Goal: Task Accomplishment & Management: Manage account settings

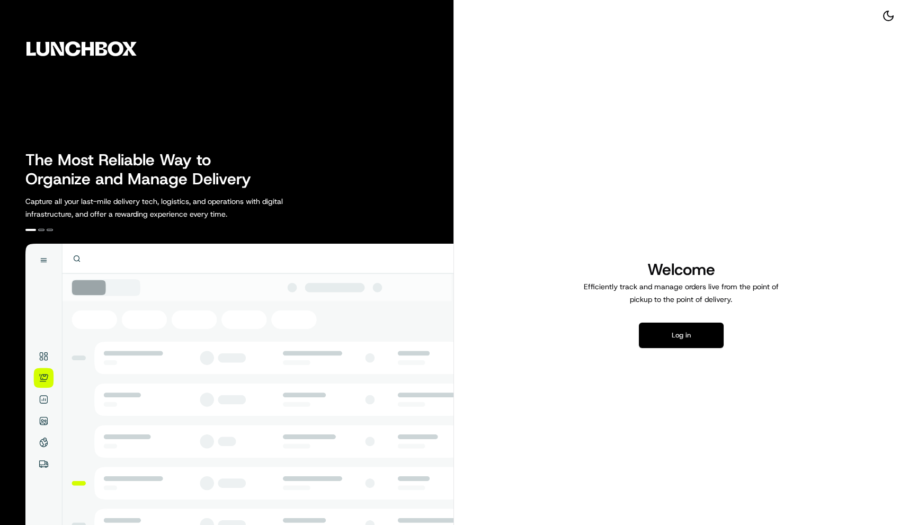
click at [676, 338] on button "Log in" at bounding box center [681, 334] width 85 height 25
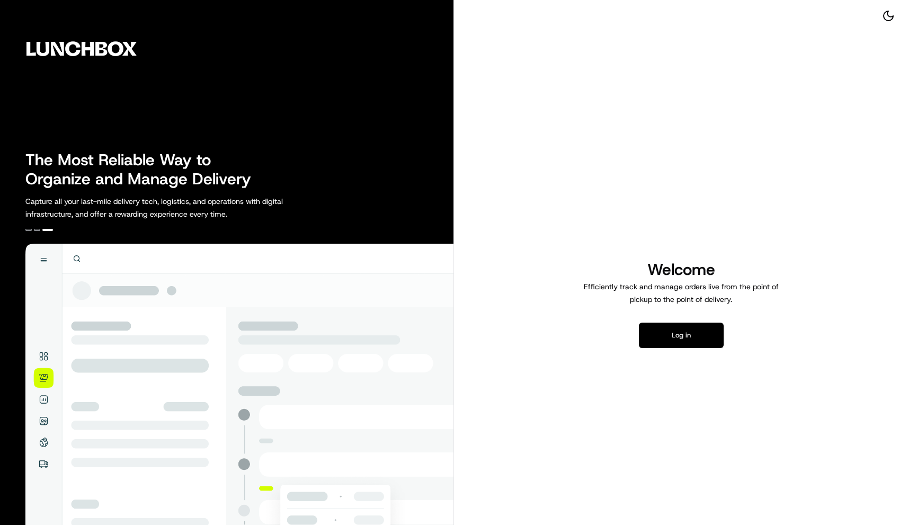
click at [683, 336] on button "Log in" at bounding box center [681, 334] width 85 height 25
